Goal: Download file/media

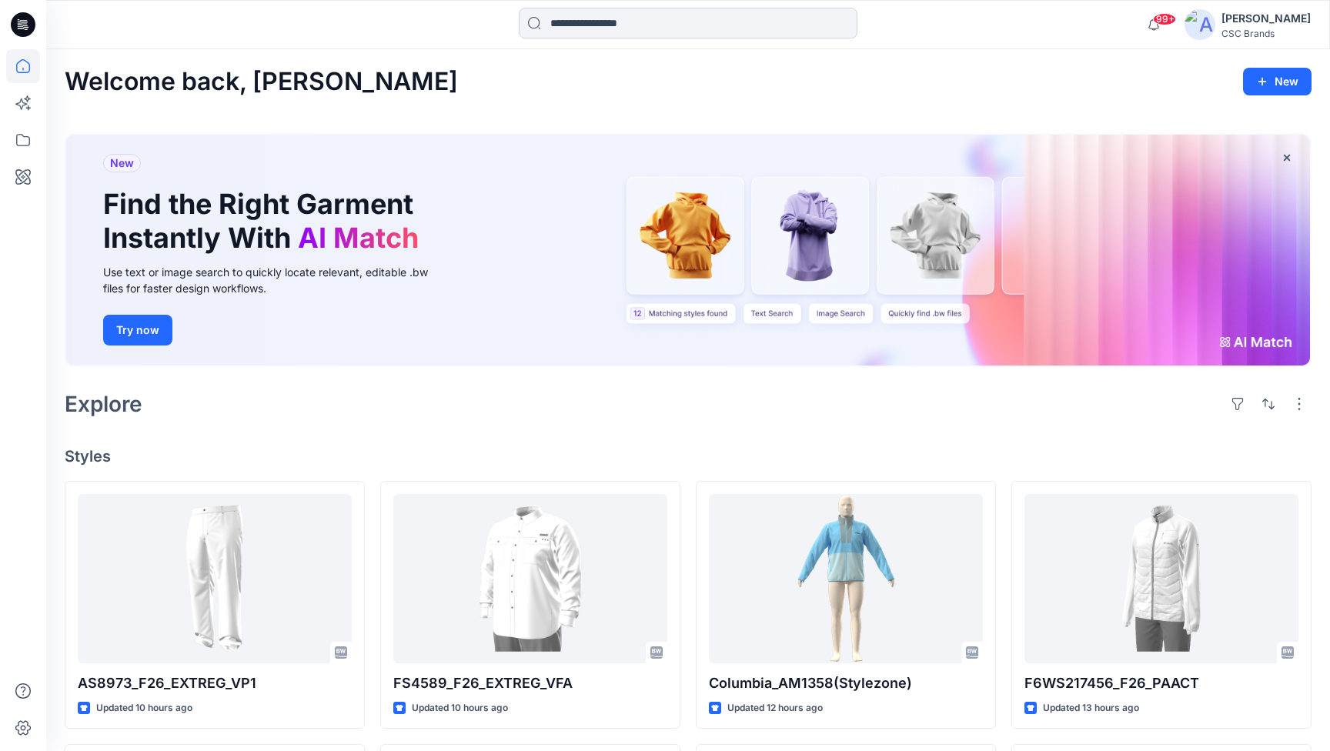
click at [704, 25] on input at bounding box center [688, 23] width 339 height 31
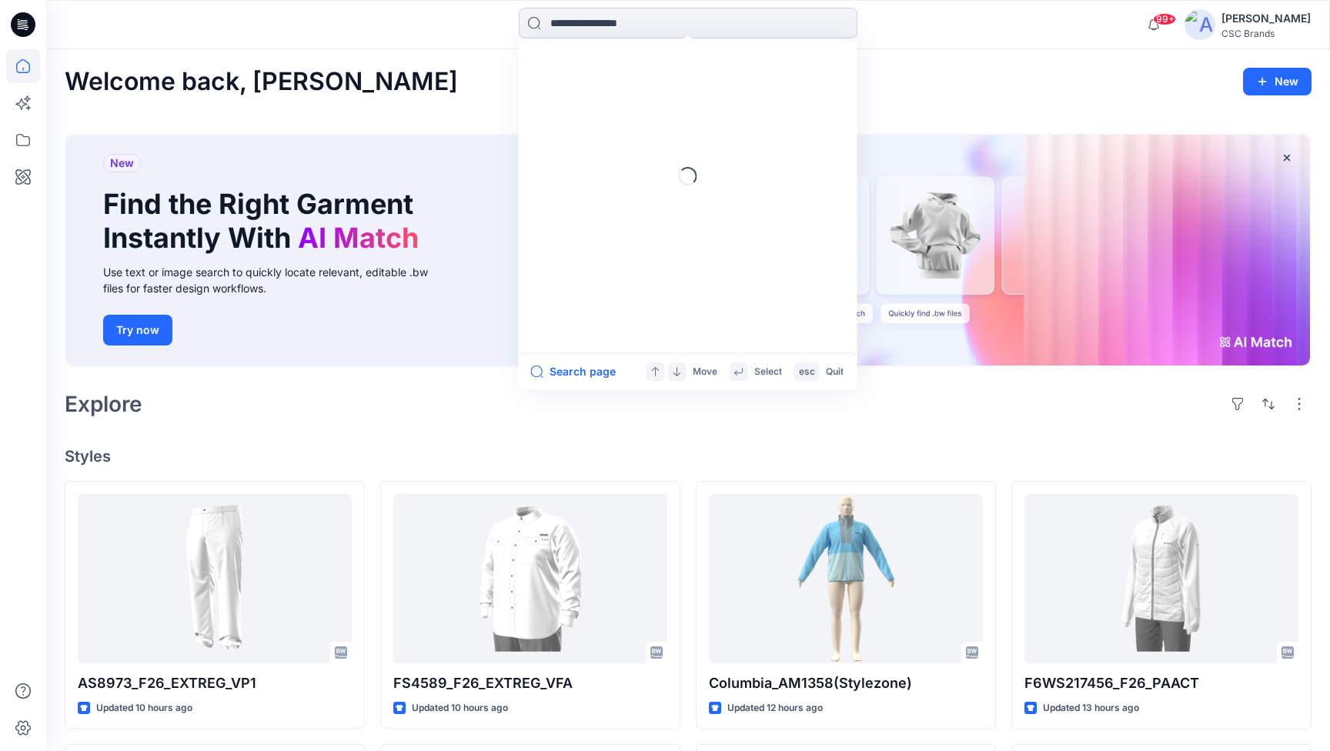
paste input "******"
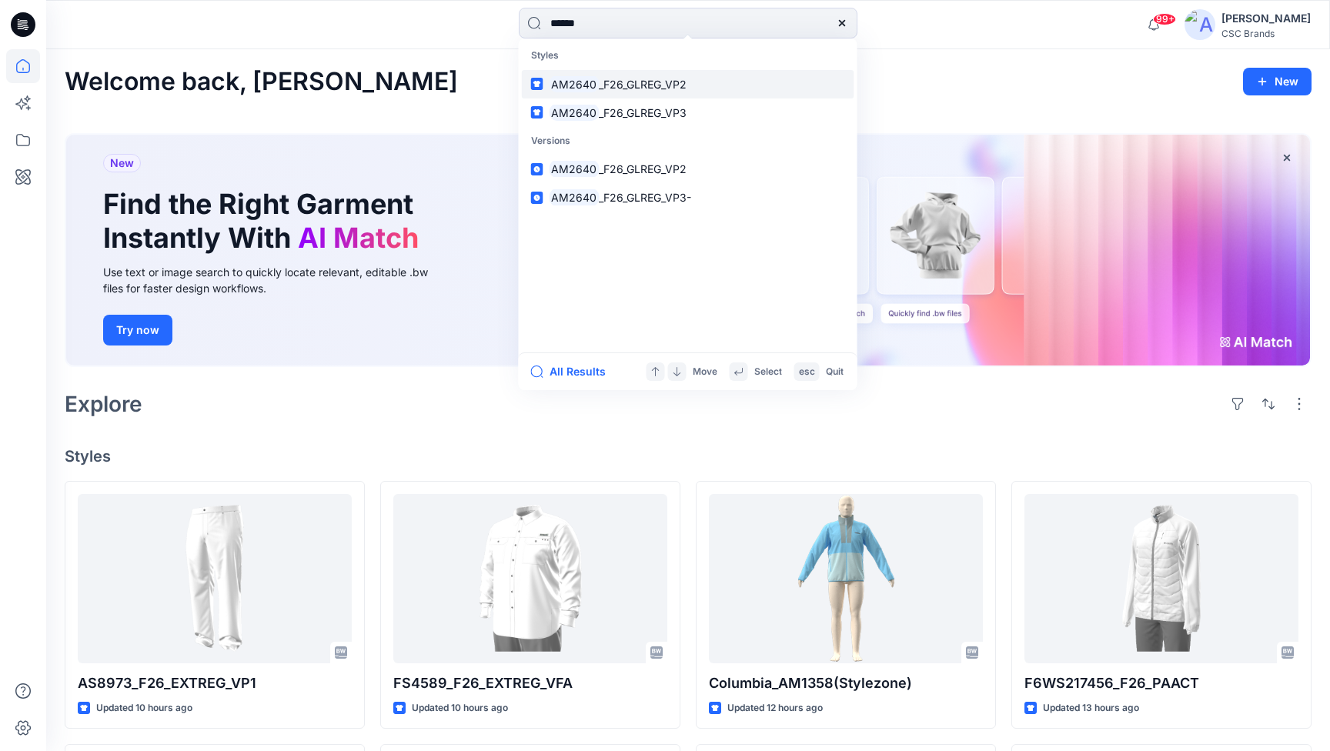
type input "******"
click at [664, 80] on span "_F26_GLREG_VP2" at bounding box center [643, 84] width 88 height 13
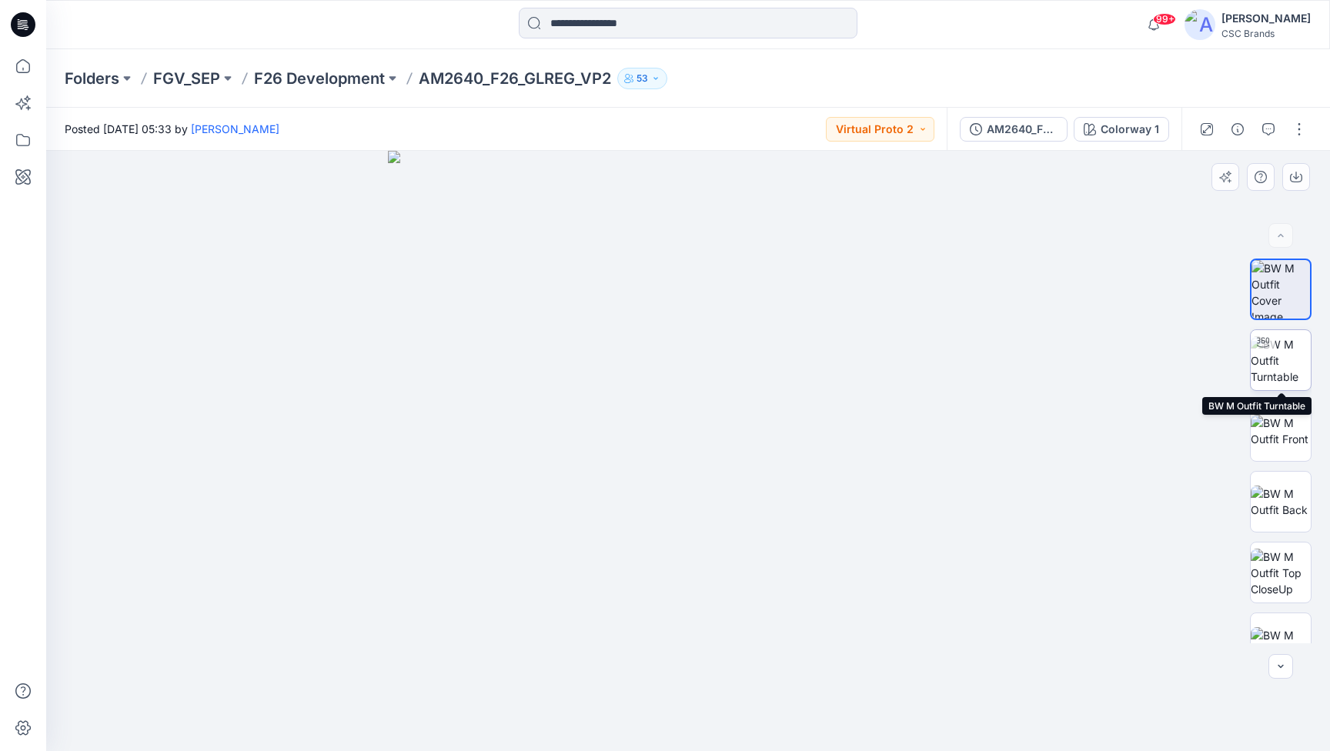
click at [1288, 356] on img at bounding box center [1280, 360] width 60 height 48
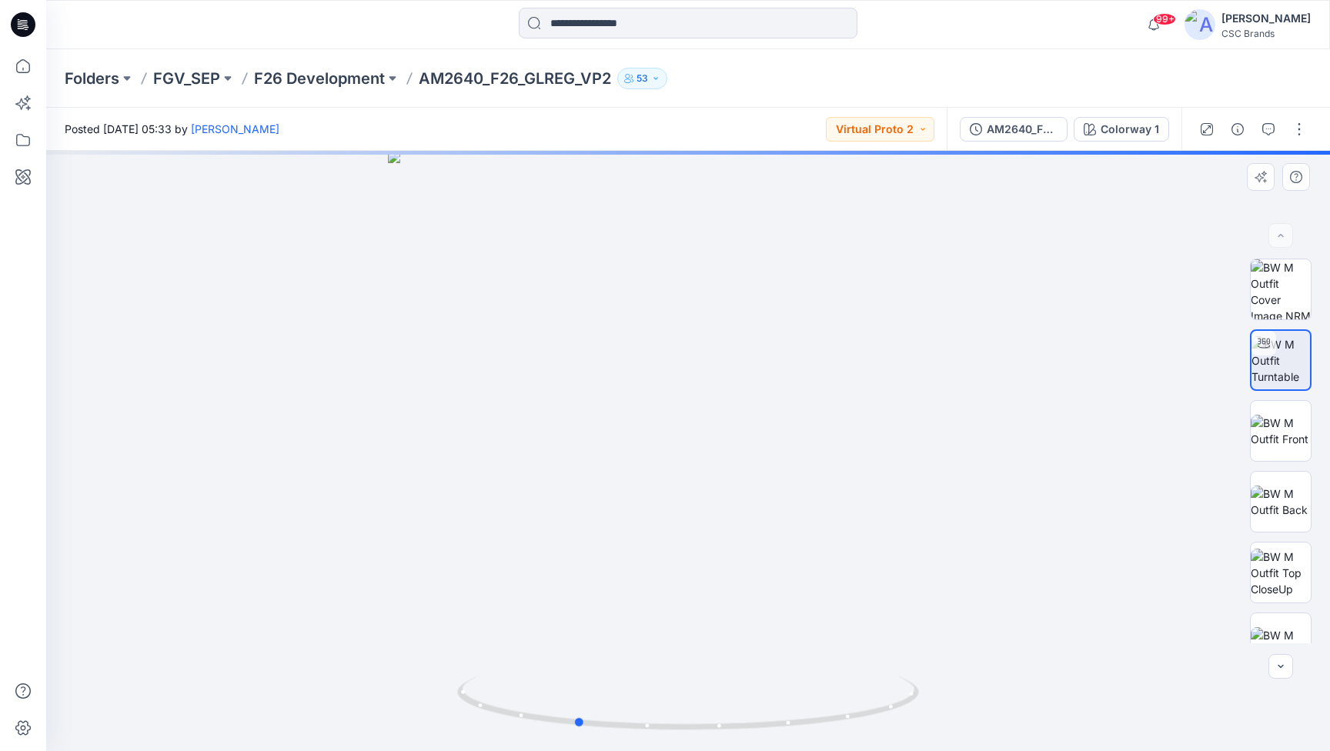
drag, startPoint x: 745, startPoint y: 471, endPoint x: 632, endPoint y: 452, distance: 113.8
click at [632, 452] on div at bounding box center [687, 451] width 1283 height 600
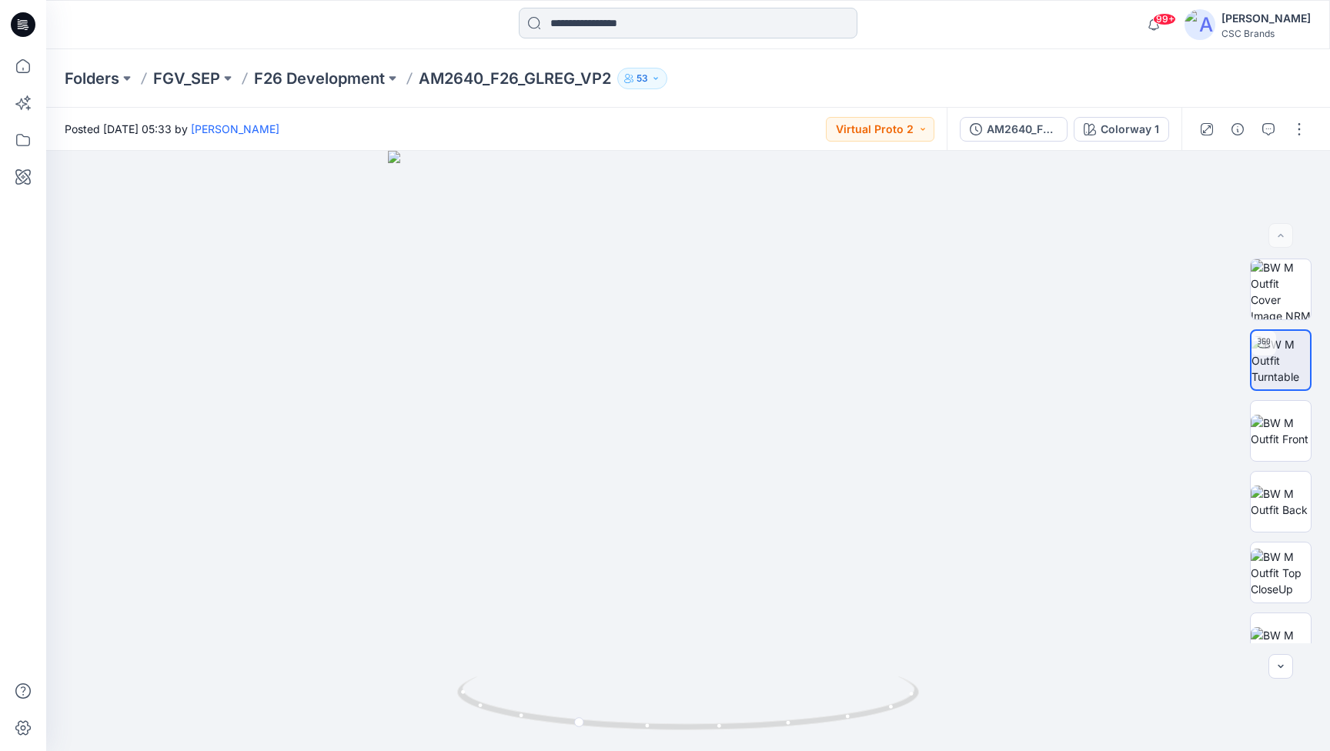
click at [643, 18] on input at bounding box center [688, 23] width 339 height 31
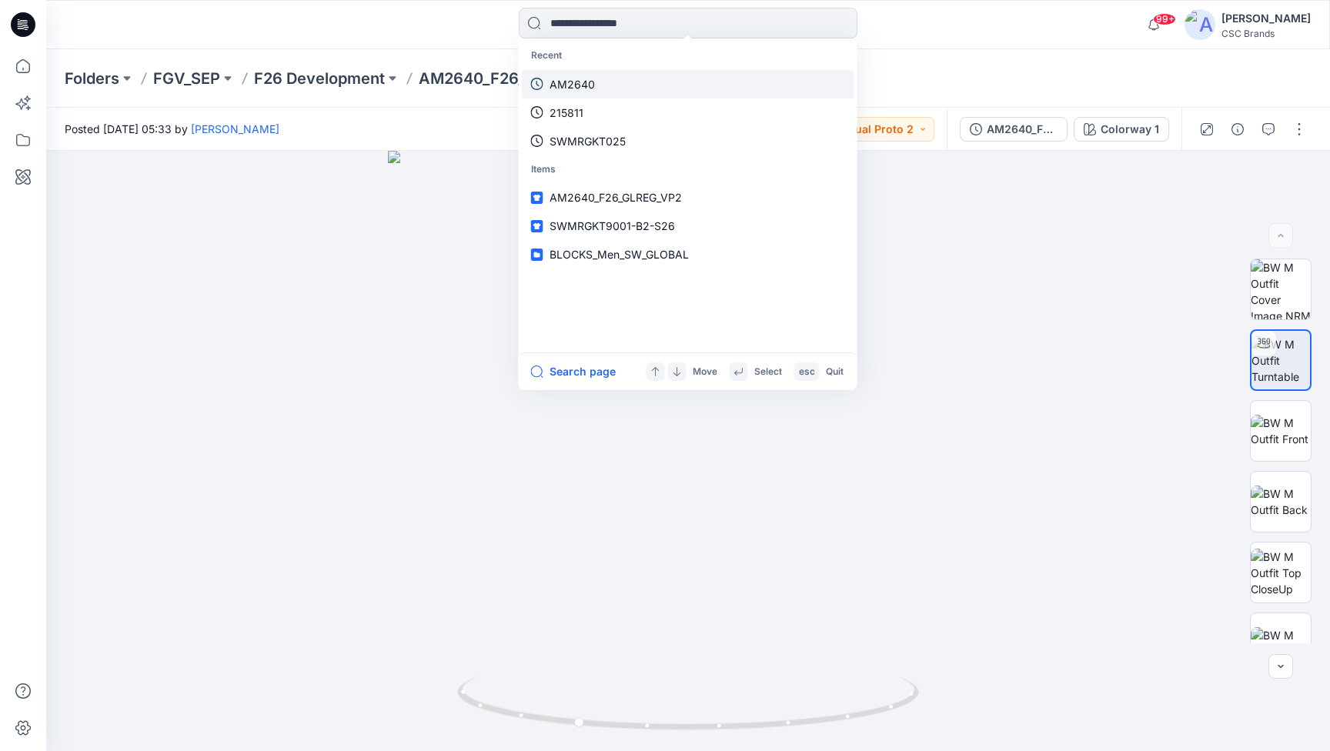
click at [586, 83] on p "AM2640" at bounding box center [571, 84] width 45 height 16
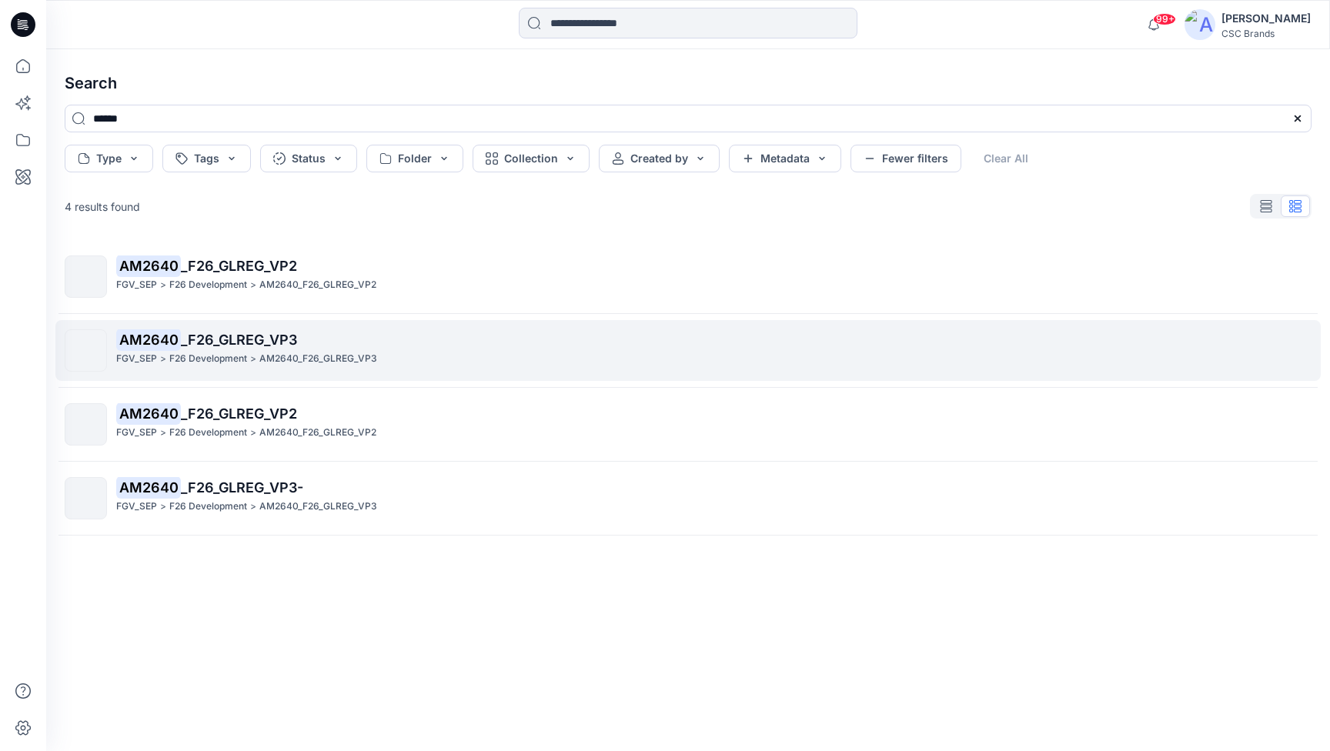
click at [291, 329] on p "AM2640 _F26_GLREG_VP3" at bounding box center [713, 340] width 1194 height 22
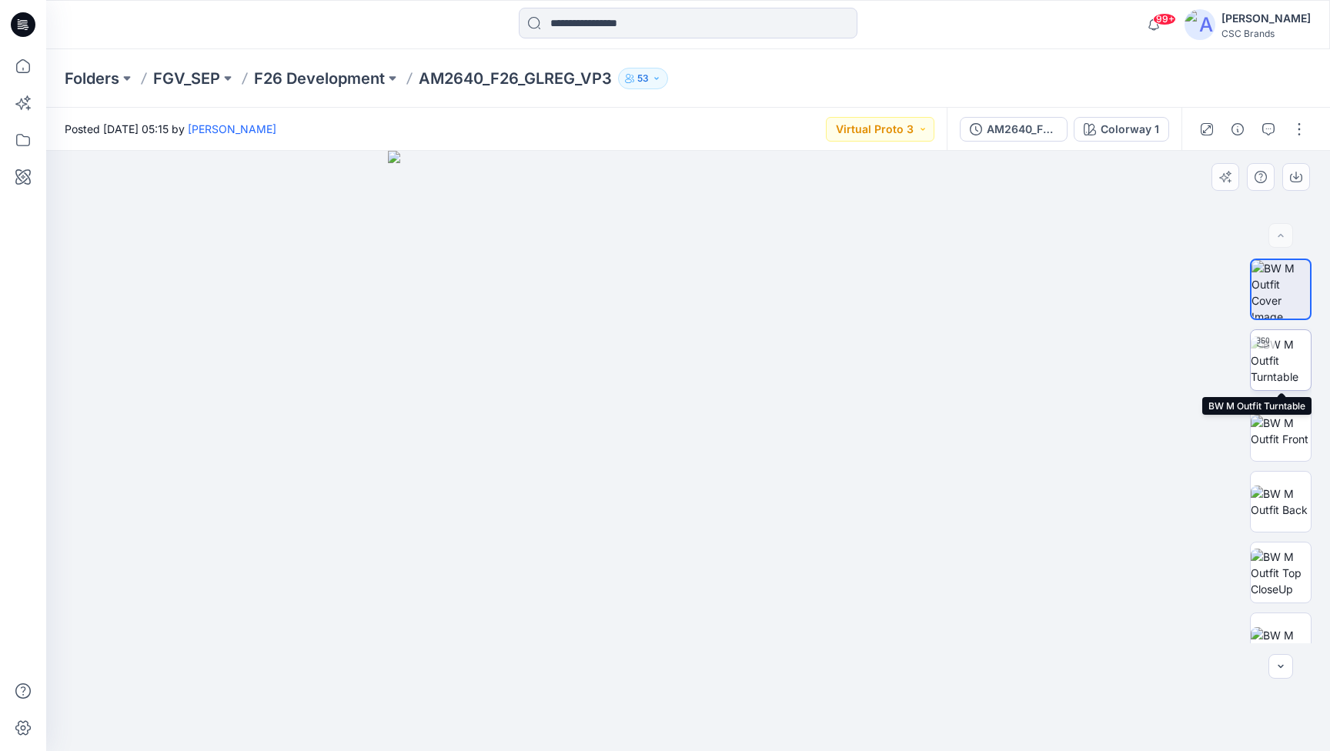
click at [1296, 350] on img at bounding box center [1280, 360] width 60 height 48
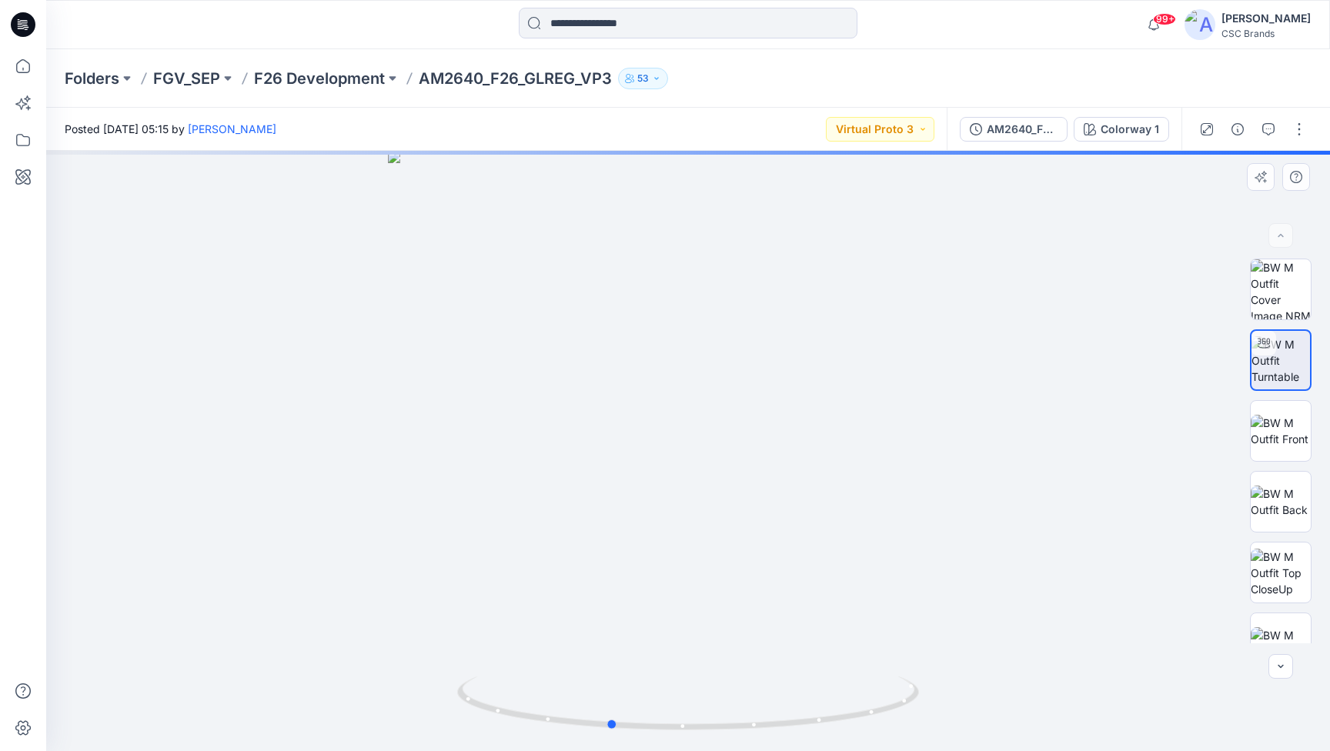
drag, startPoint x: 705, startPoint y: 446, endPoint x: 626, endPoint y: 446, distance: 78.5
click at [626, 446] on div at bounding box center [687, 451] width 1283 height 600
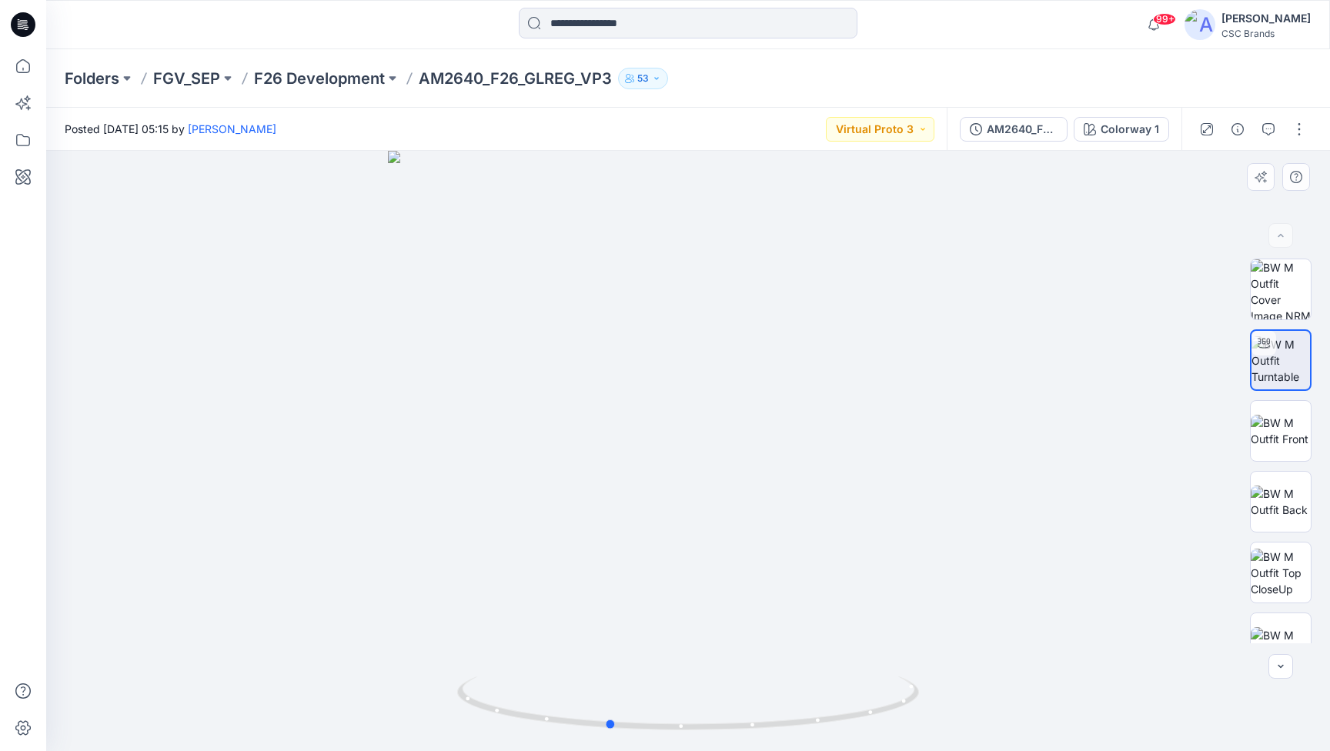
drag, startPoint x: 728, startPoint y: 456, endPoint x: 726, endPoint y: 392, distance: 63.9
click at [726, 392] on div at bounding box center [687, 451] width 1283 height 600
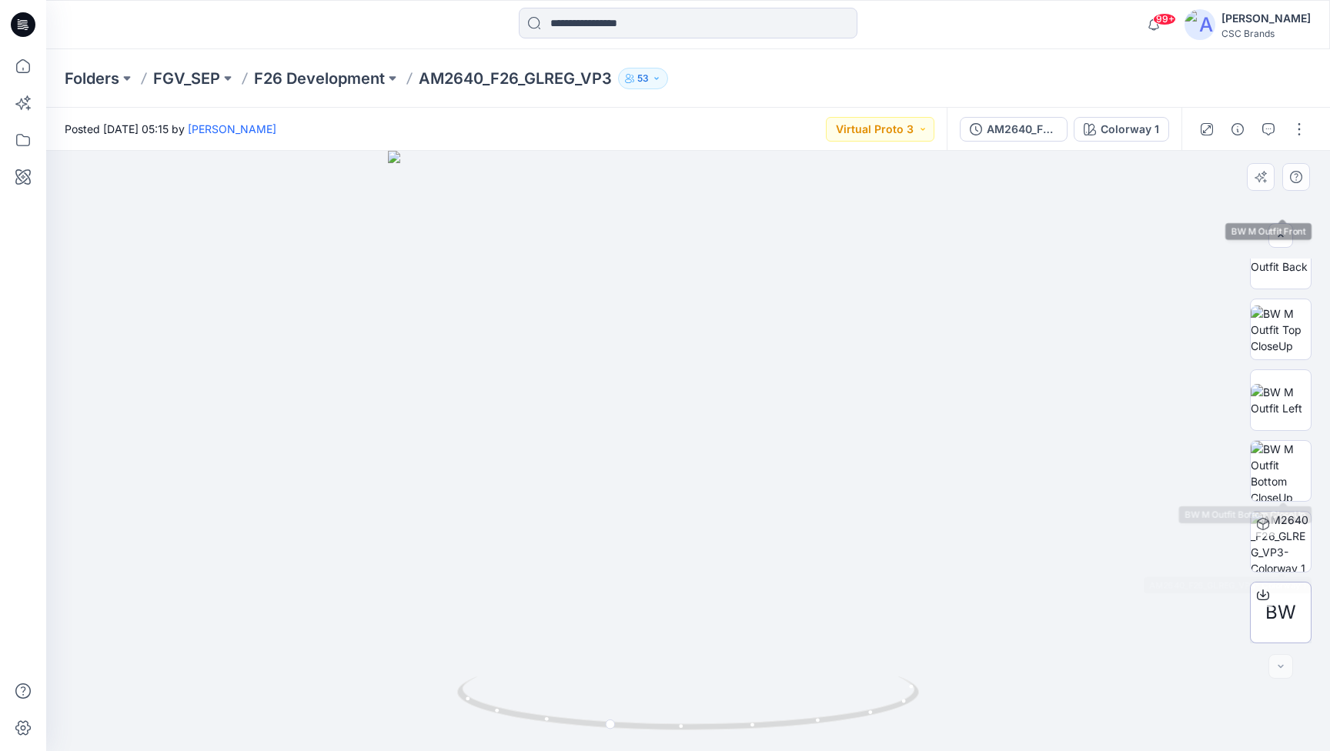
scroll to position [243, 0]
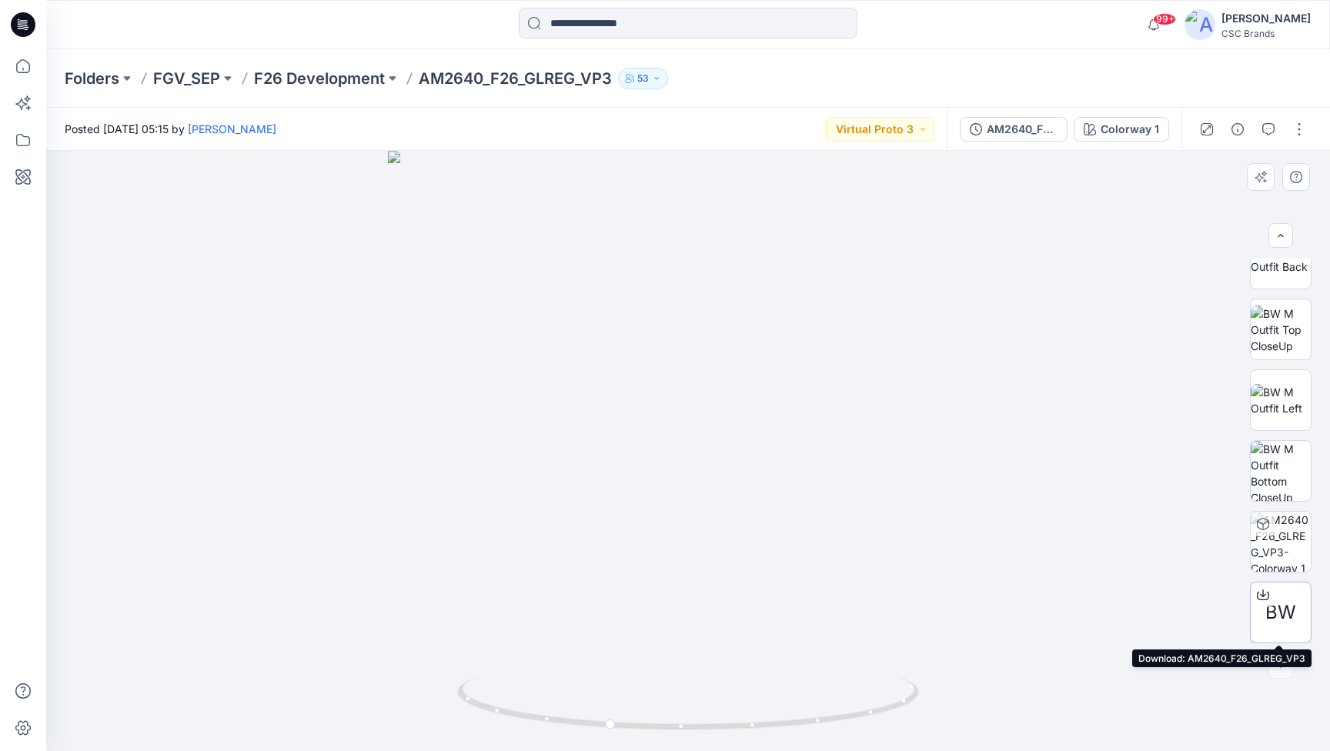
click at [1271, 619] on span "BW" at bounding box center [1280, 613] width 31 height 28
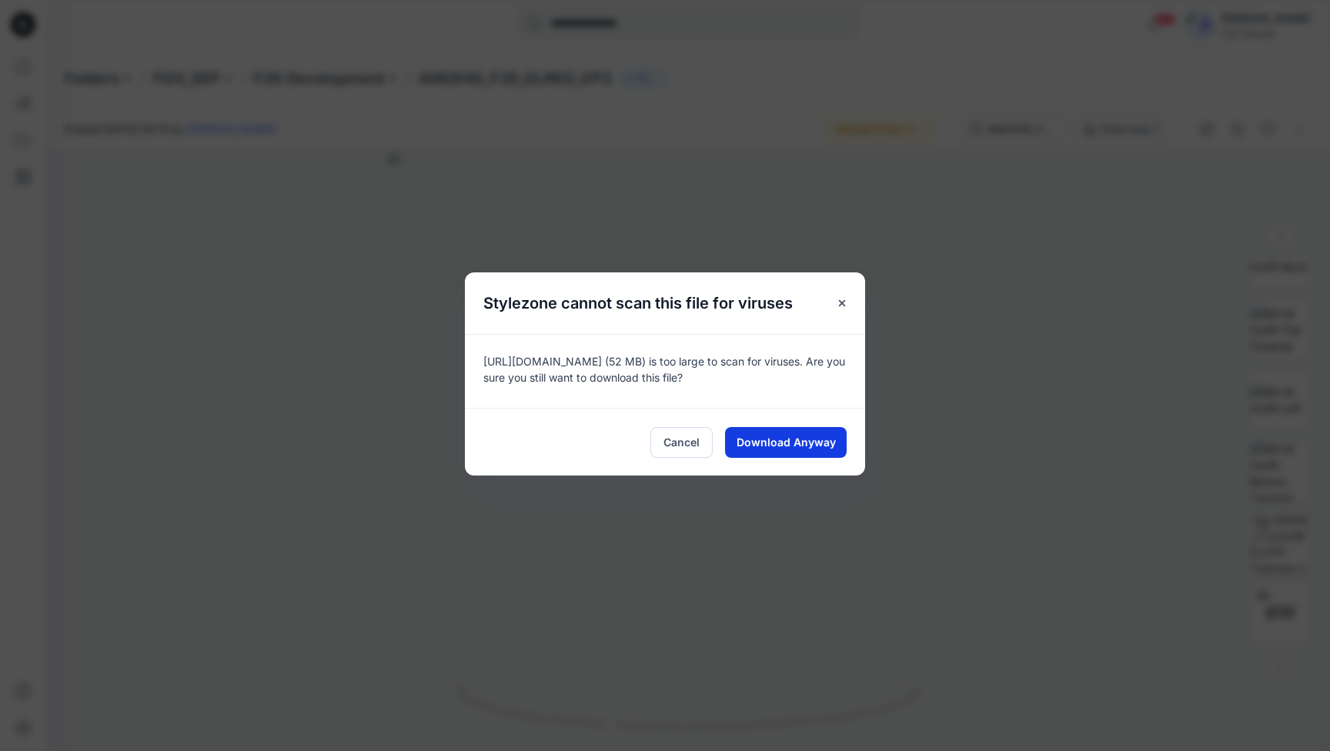
click at [796, 448] on span "Download Anyway" at bounding box center [785, 442] width 99 height 16
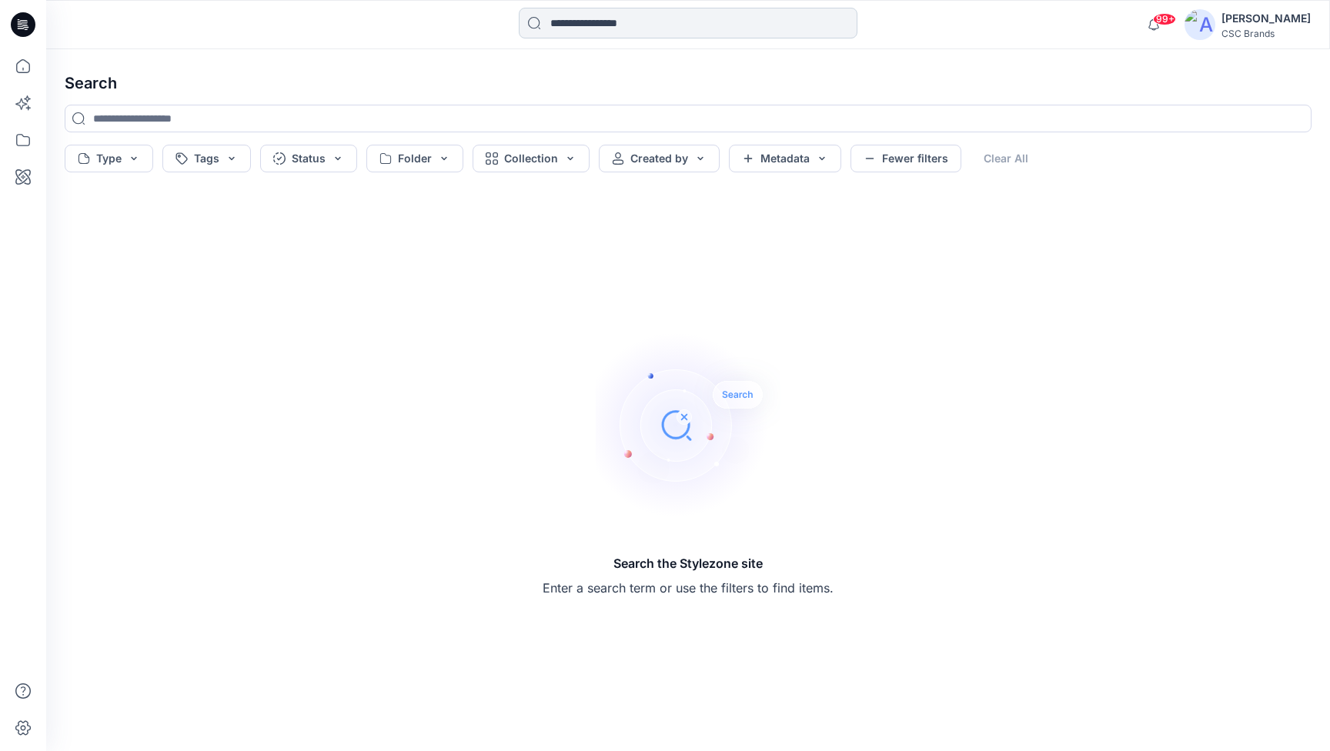
click at [619, 27] on input at bounding box center [688, 23] width 339 height 31
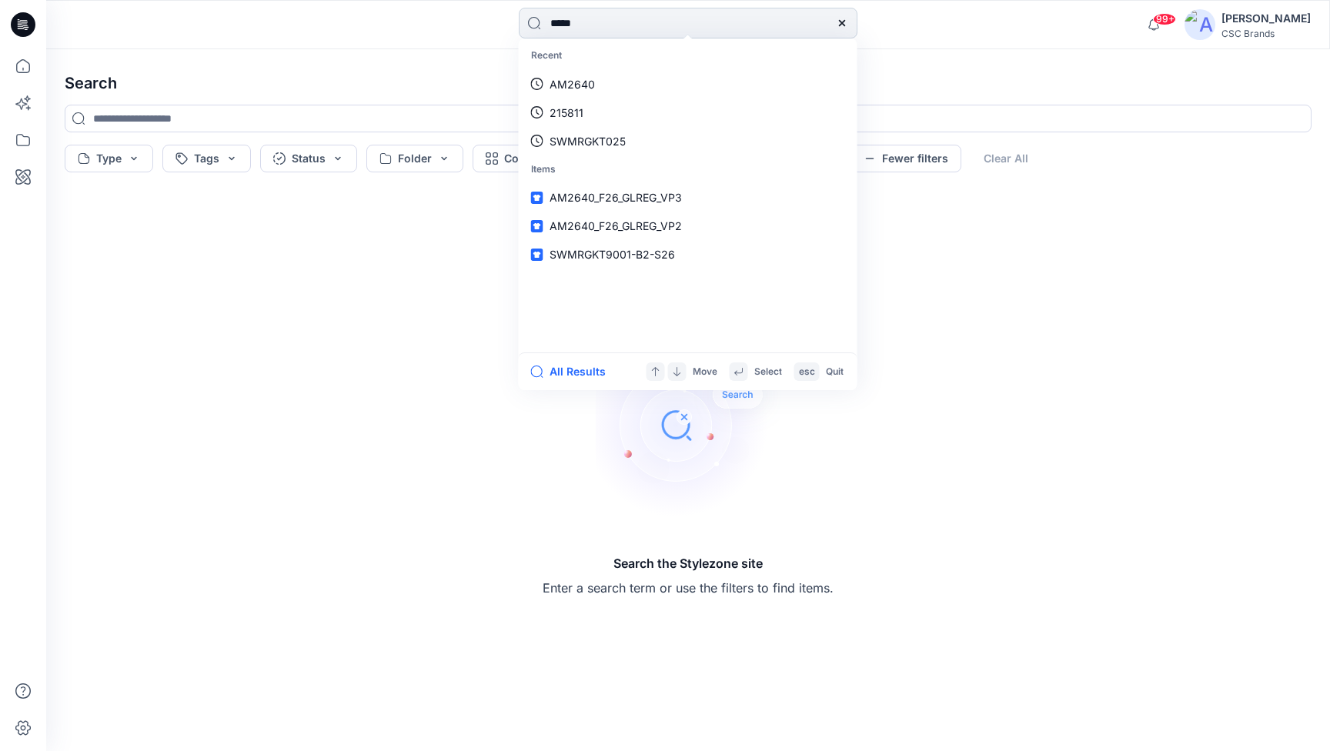
type input "******"
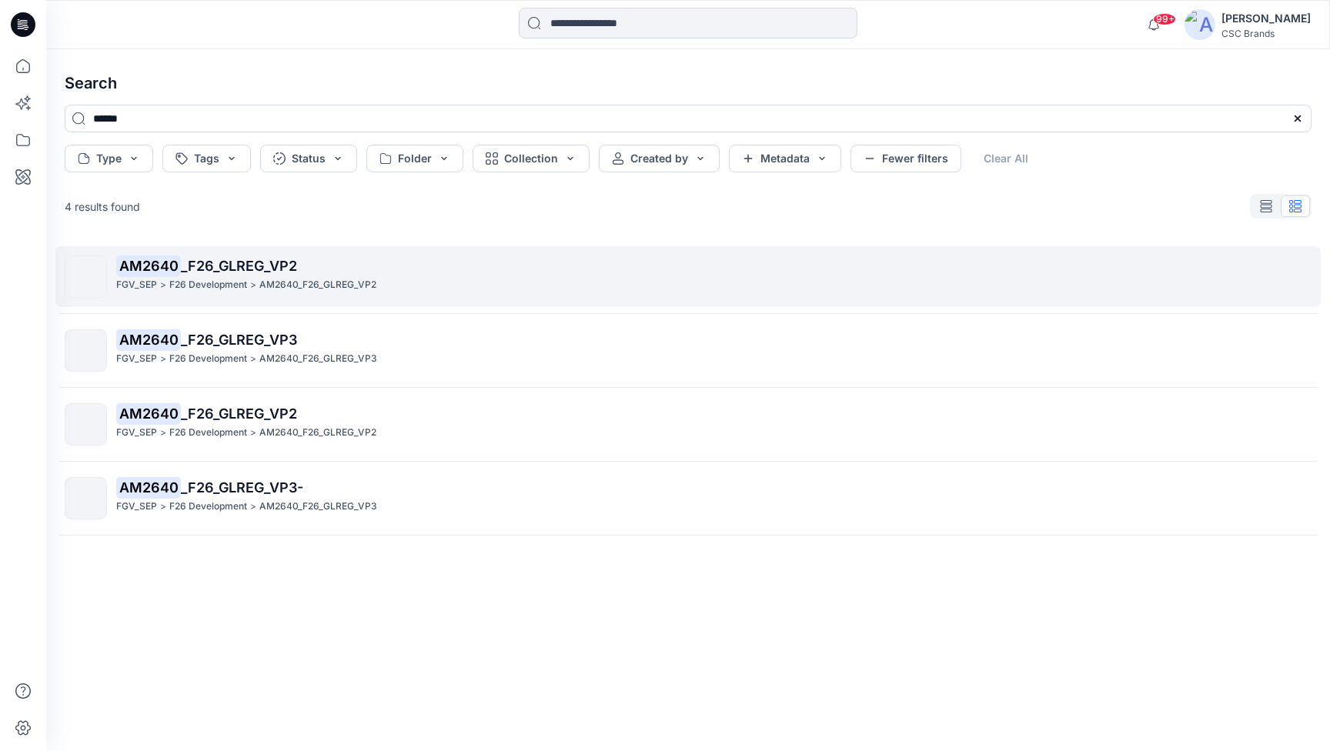
click at [285, 273] on span "_F26_GLREG_VP2" at bounding box center [239, 266] width 116 height 16
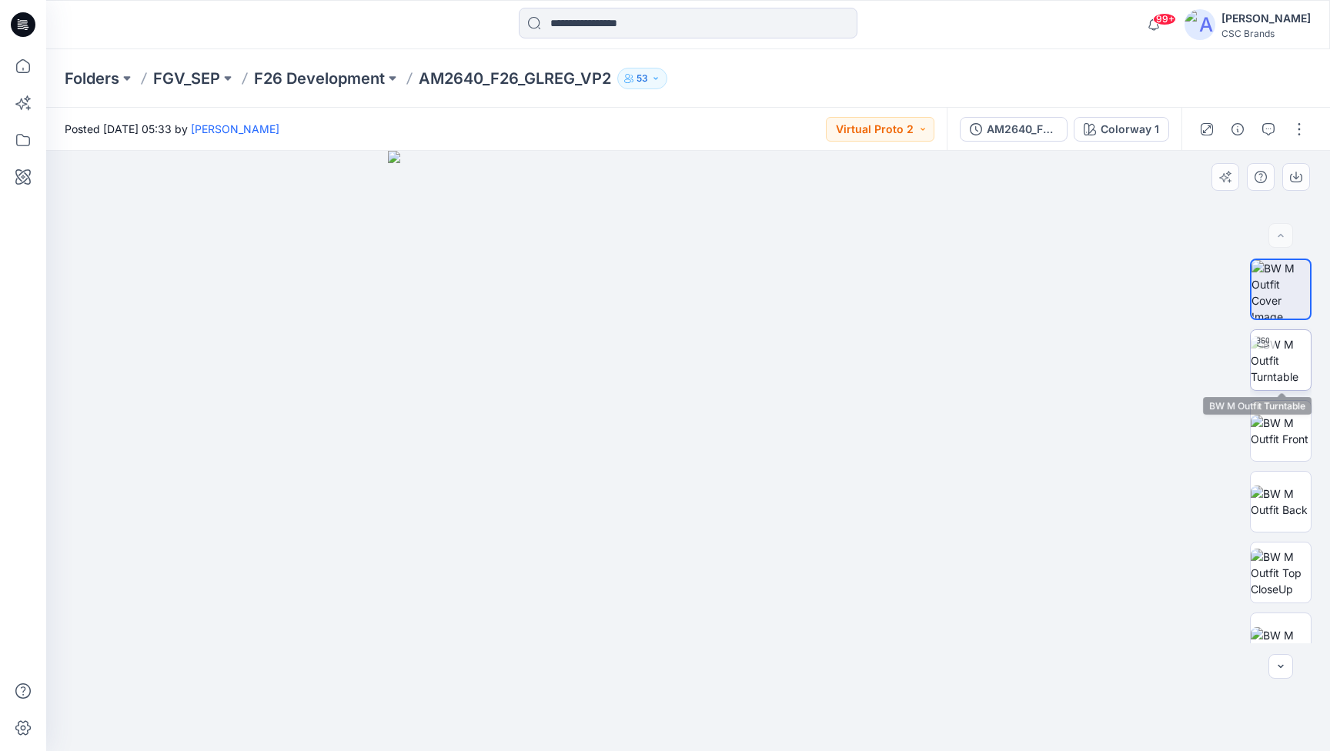
click at [1260, 368] on img at bounding box center [1280, 360] width 60 height 48
drag, startPoint x: 749, startPoint y: 356, endPoint x: 681, endPoint y: 352, distance: 68.6
click at [681, 352] on div at bounding box center [687, 451] width 1283 height 600
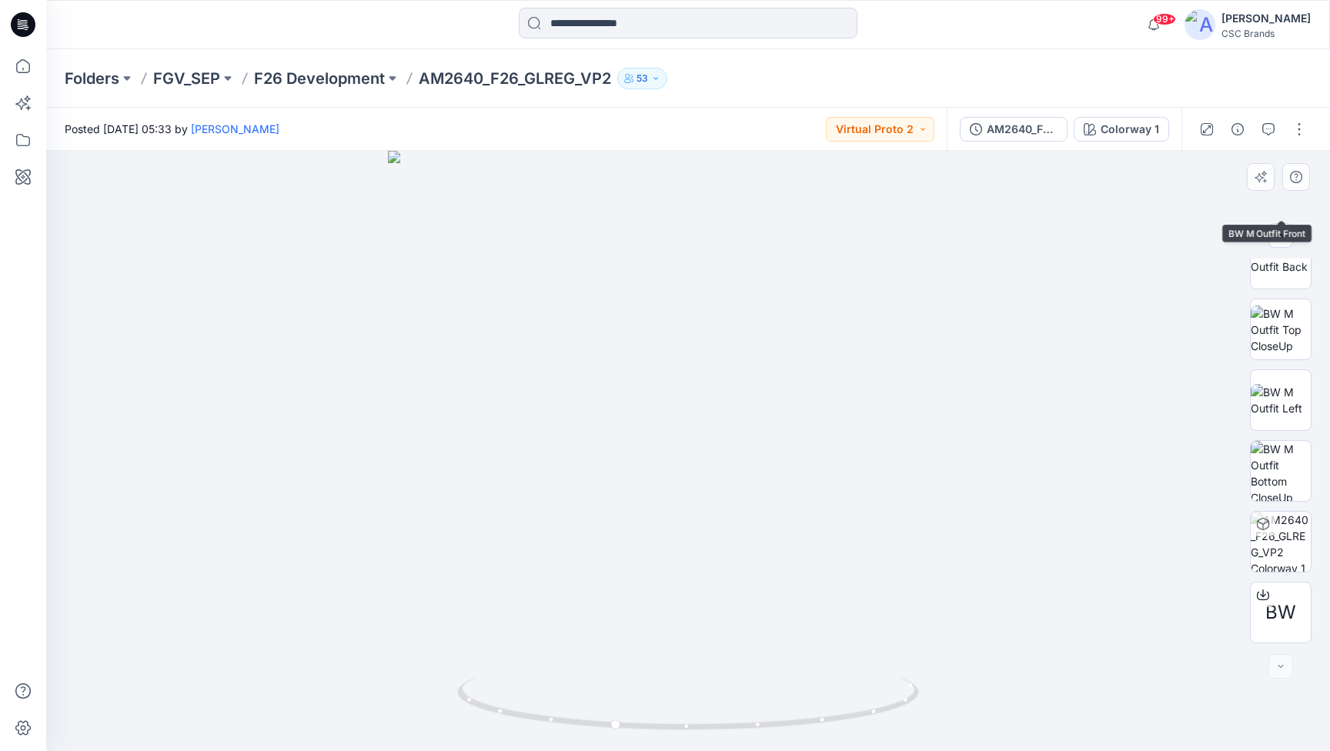
scroll to position [243, 0]
drag, startPoint x: 727, startPoint y: 370, endPoint x: 664, endPoint y: 365, distance: 63.3
click at [664, 365] on div at bounding box center [687, 451] width 1283 height 600
drag, startPoint x: 728, startPoint y: 386, endPoint x: 781, endPoint y: 392, distance: 53.4
click at [781, 392] on div at bounding box center [687, 451] width 1283 height 600
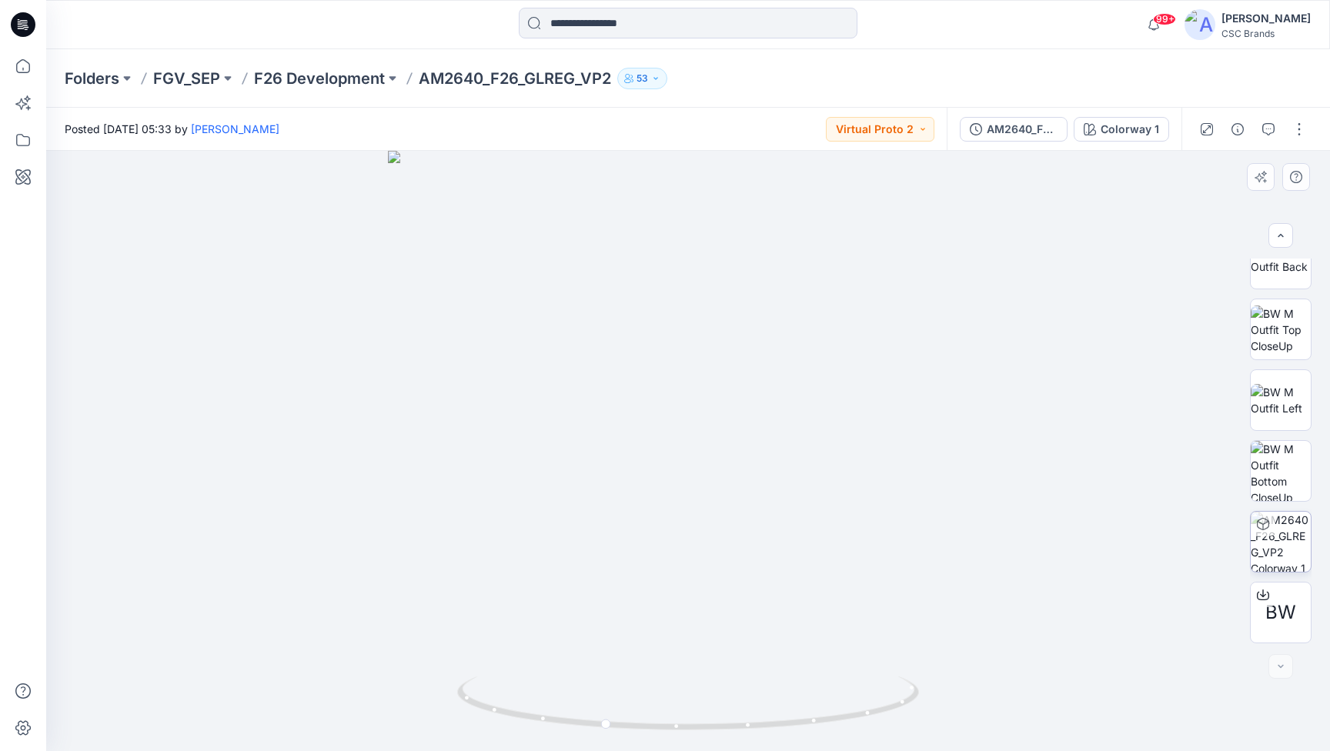
scroll to position [0, 0]
click at [1290, 623] on span "BW" at bounding box center [1280, 613] width 31 height 28
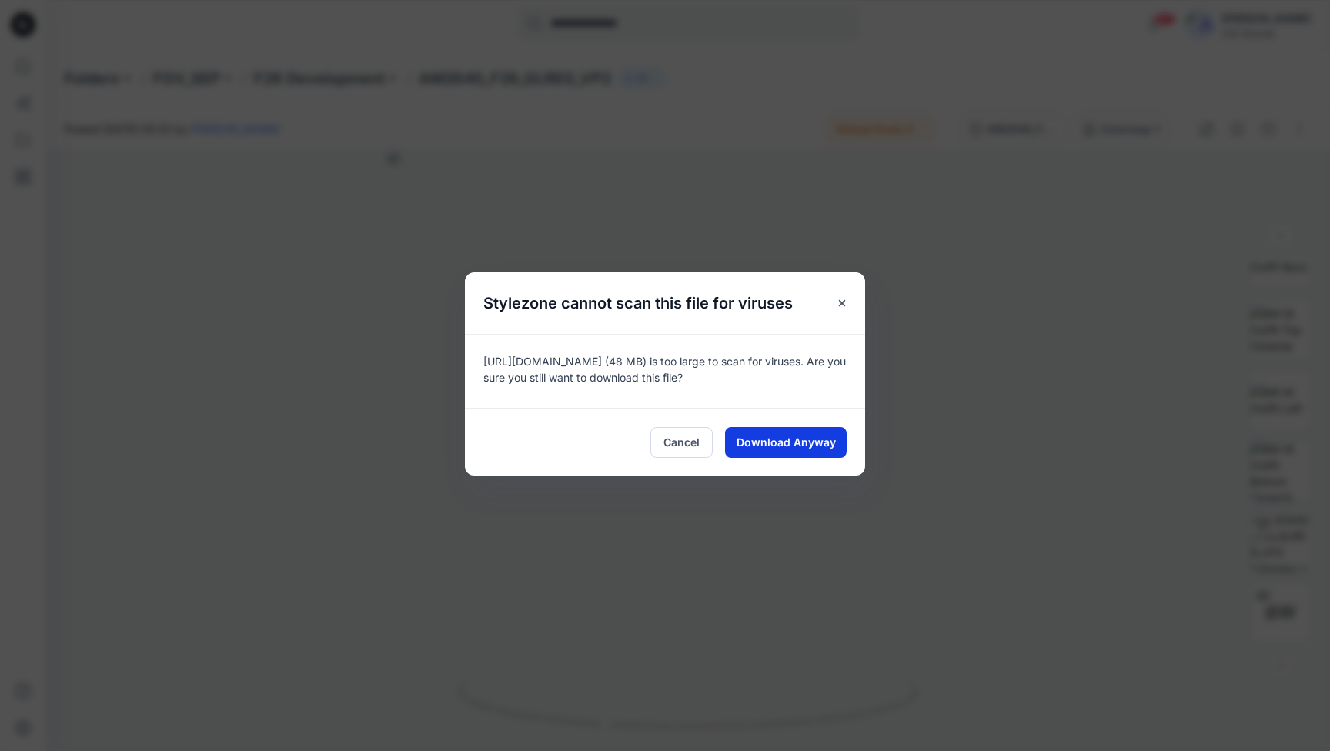
click at [790, 456] on button "Download Anyway" at bounding box center [786, 442] width 122 height 31
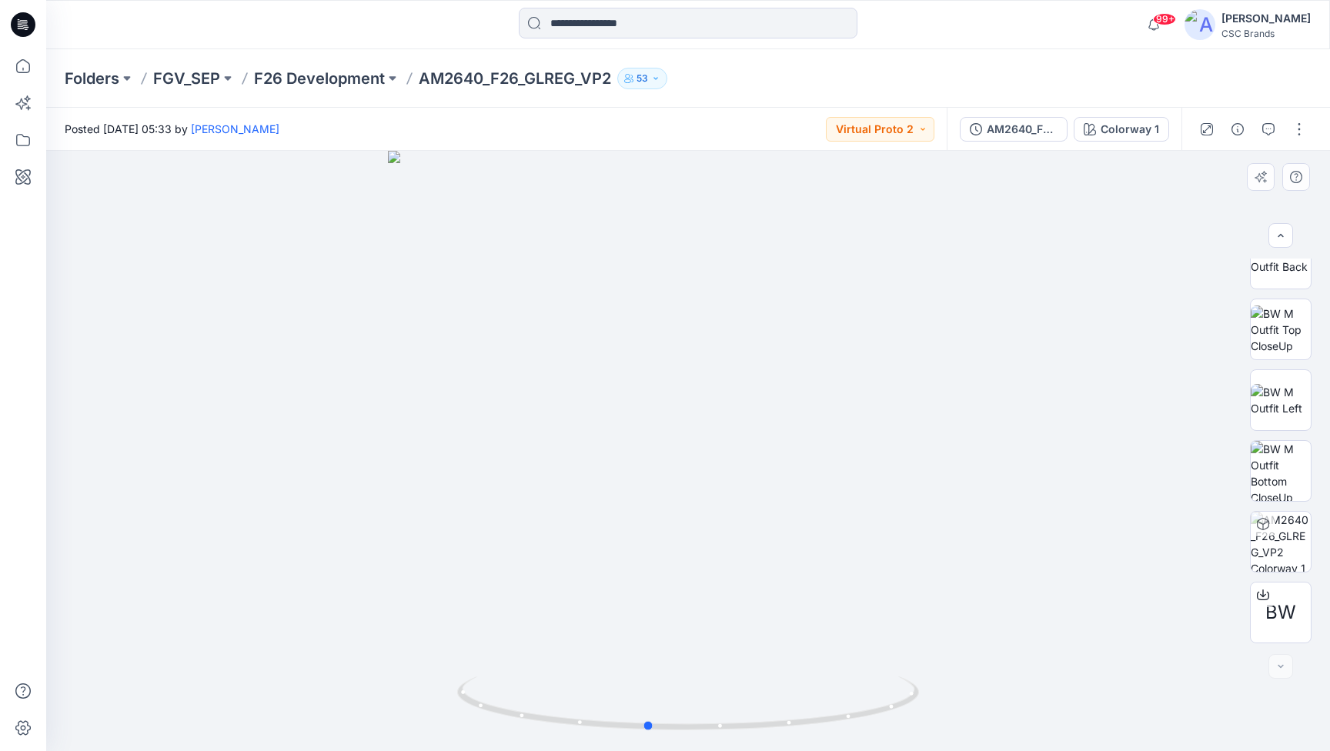
drag, startPoint x: 767, startPoint y: 452, endPoint x: 813, endPoint y: 439, distance: 47.2
click at [813, 439] on div at bounding box center [687, 451] width 1283 height 600
